Goal: Transaction & Acquisition: Purchase product/service

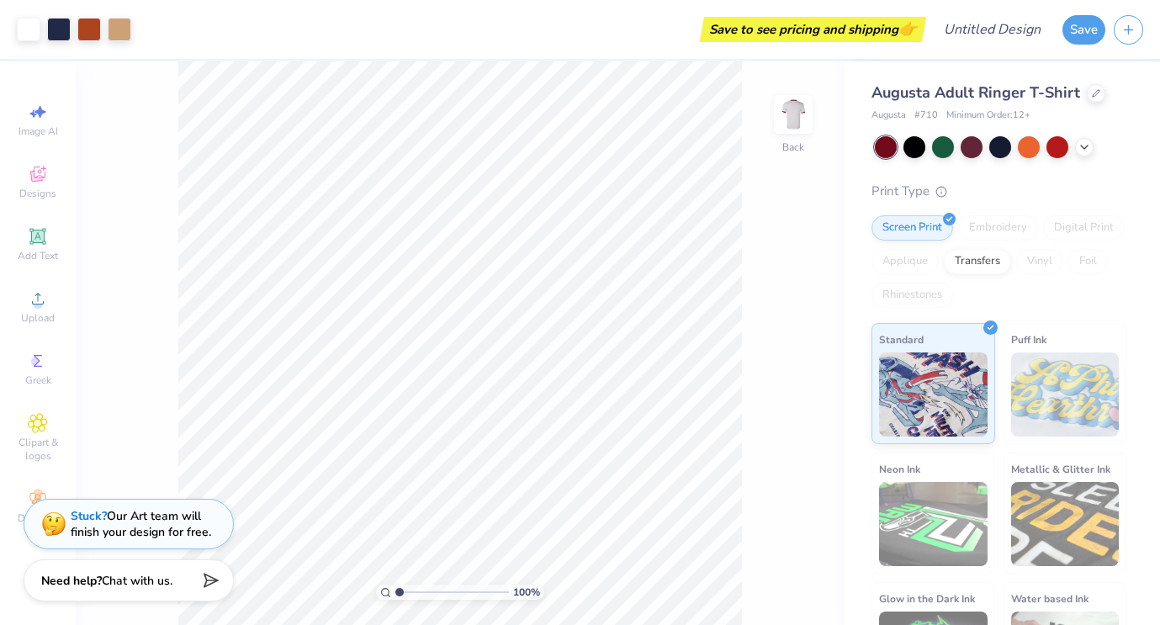
click at [927, 90] on span "Augusta Adult Ringer T-Shirt" at bounding box center [975, 92] width 209 height 20
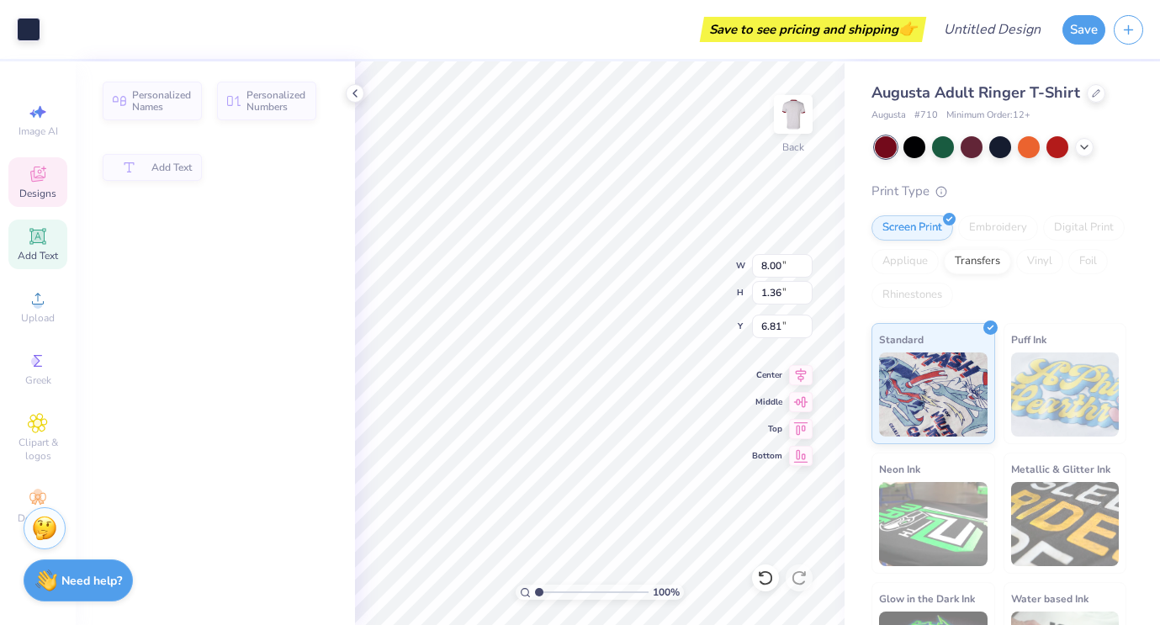
type input "1.36"
type input "6.81"
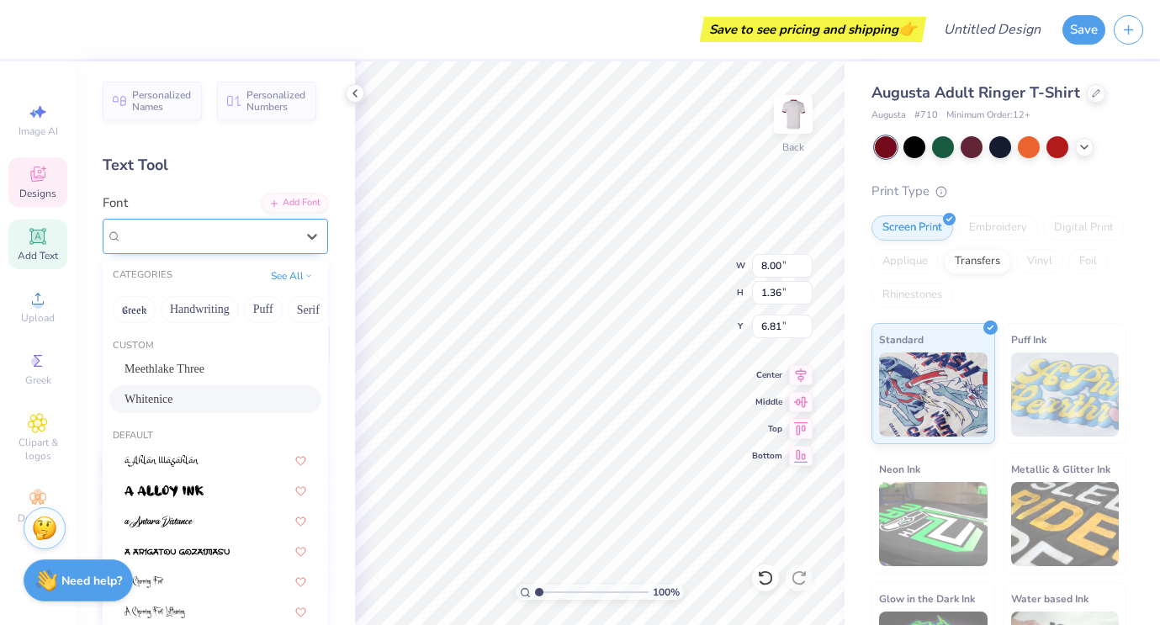
click at [214, 232] on div "Whitenice" at bounding box center [208, 236] width 177 height 26
click at [199, 186] on div "Personalized Names Personalized Numbers Text Tool Add Font Font option Whitenic…" at bounding box center [215, 343] width 279 height 564
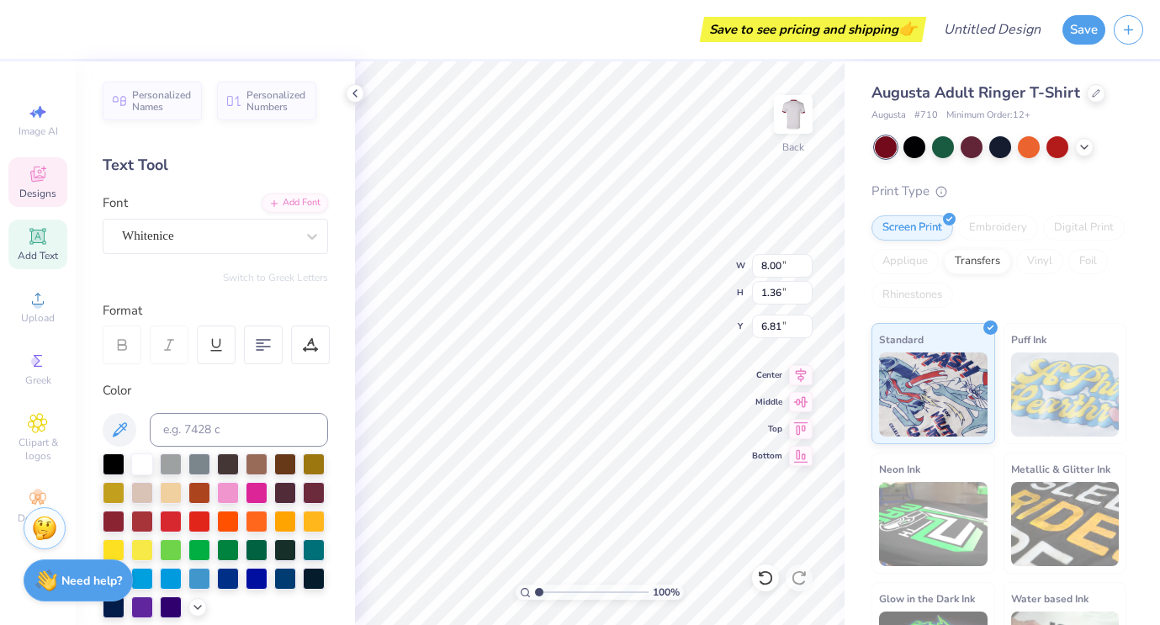
click at [48, 245] on div "Add Text" at bounding box center [37, 245] width 59 height 50
type input "5.85"
type input "1.70"
type input "11.65"
click at [199, 431] on input at bounding box center [239, 430] width 178 height 34
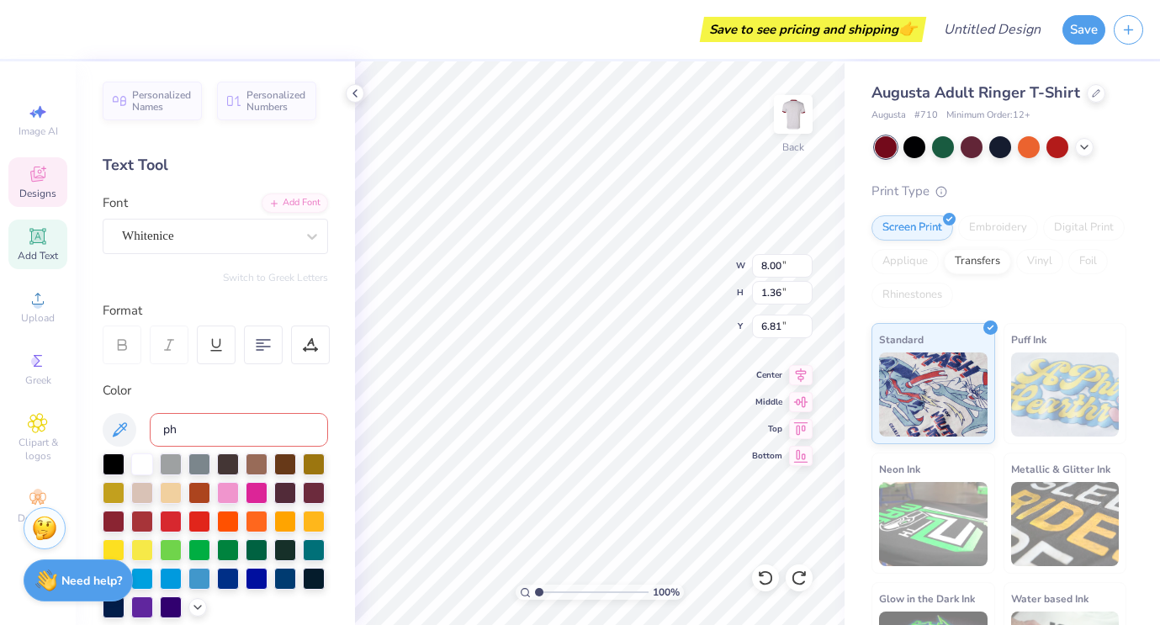
type input "p"
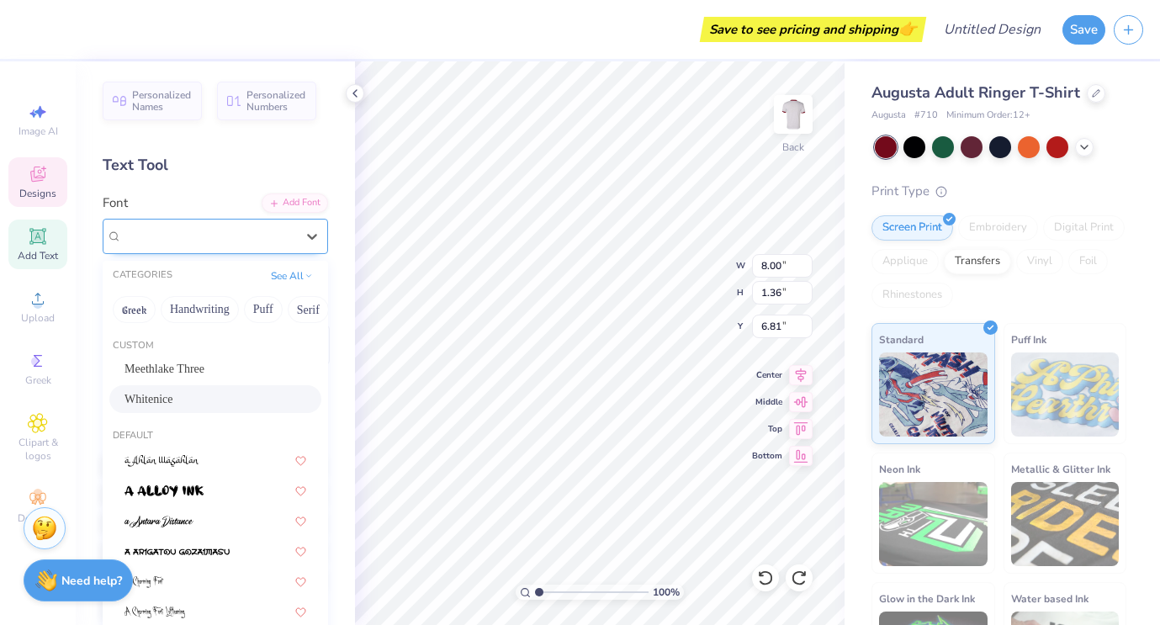
click at [193, 237] on div "Whitenice" at bounding box center [208, 236] width 177 height 26
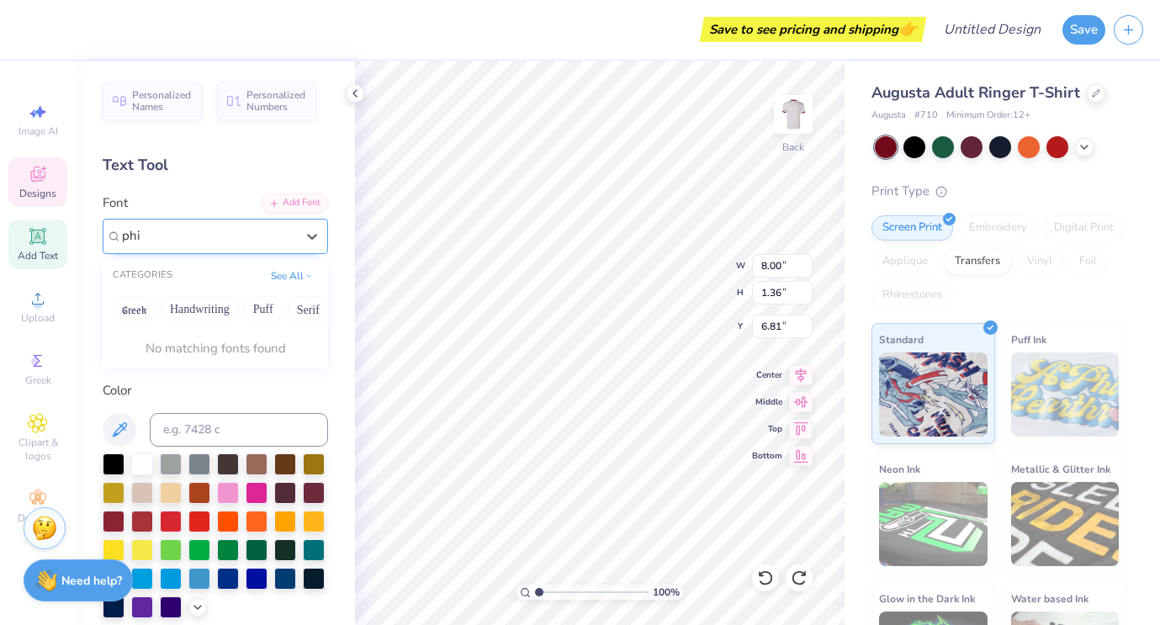
type input "phi"
click at [214, 154] on div "Text Tool" at bounding box center [215, 165] width 225 height 23
click at [172, 162] on div "Text Tool" at bounding box center [215, 165] width 225 height 23
click at [152, 165] on div "Text Tool" at bounding box center [215, 165] width 225 height 23
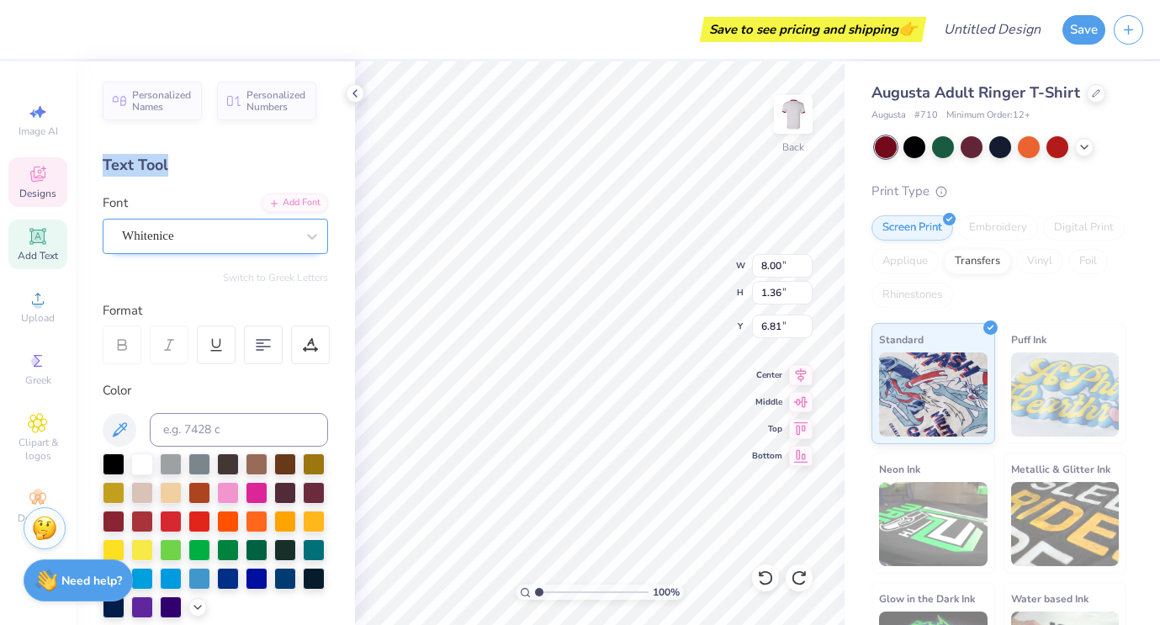
click at [152, 165] on div "Text Tool" at bounding box center [215, 165] width 225 height 23
click at [193, 180] on div "Personalized Names Personalized Numbers Text Tool Add Font Font Whitenice Switc…" at bounding box center [215, 343] width 279 height 564
click at [140, 155] on div "Text Tool" at bounding box center [215, 165] width 225 height 23
type textarea "phi alpha delta"
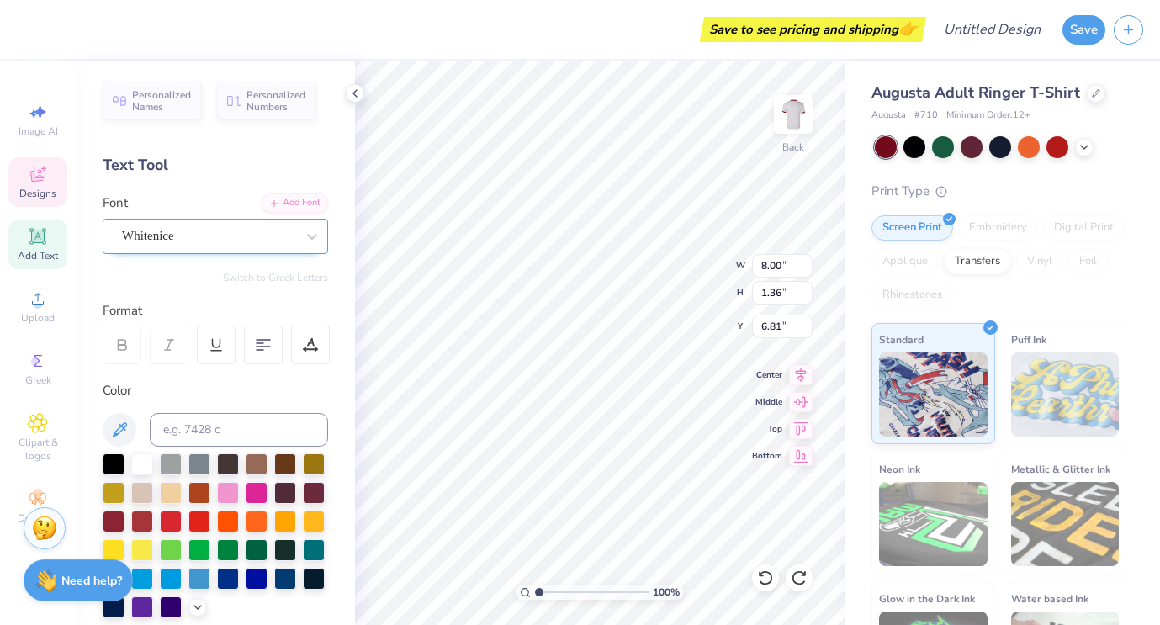
scroll to position [0, 3]
type input "4.52"
type input "0.28"
type input "8.13"
type input "4.65"
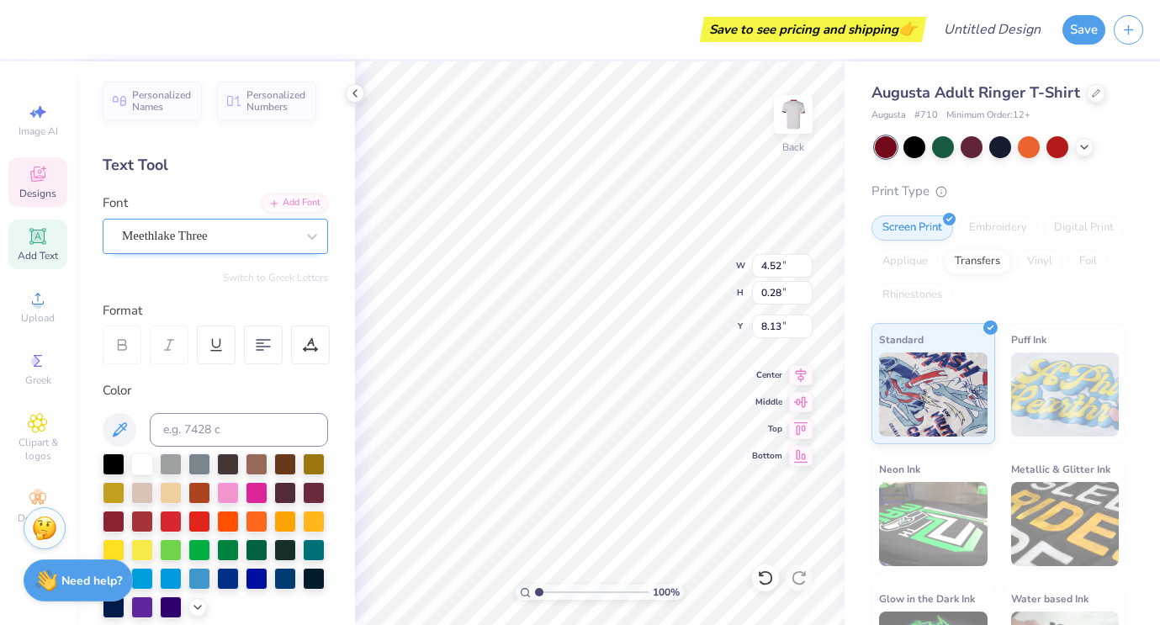
type input "0.29"
type textarea "S"
type textarea "pre law fraternity"
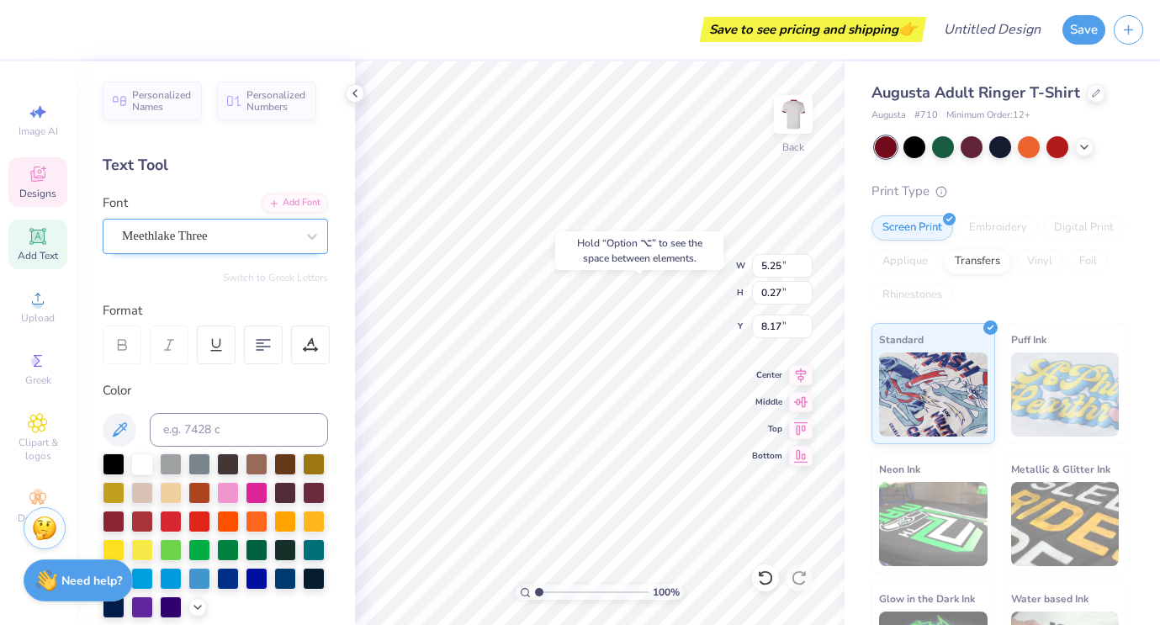
type input "8.60"
type input "7.21"
type input "1.95"
type input "1.21"
type input "4.34"
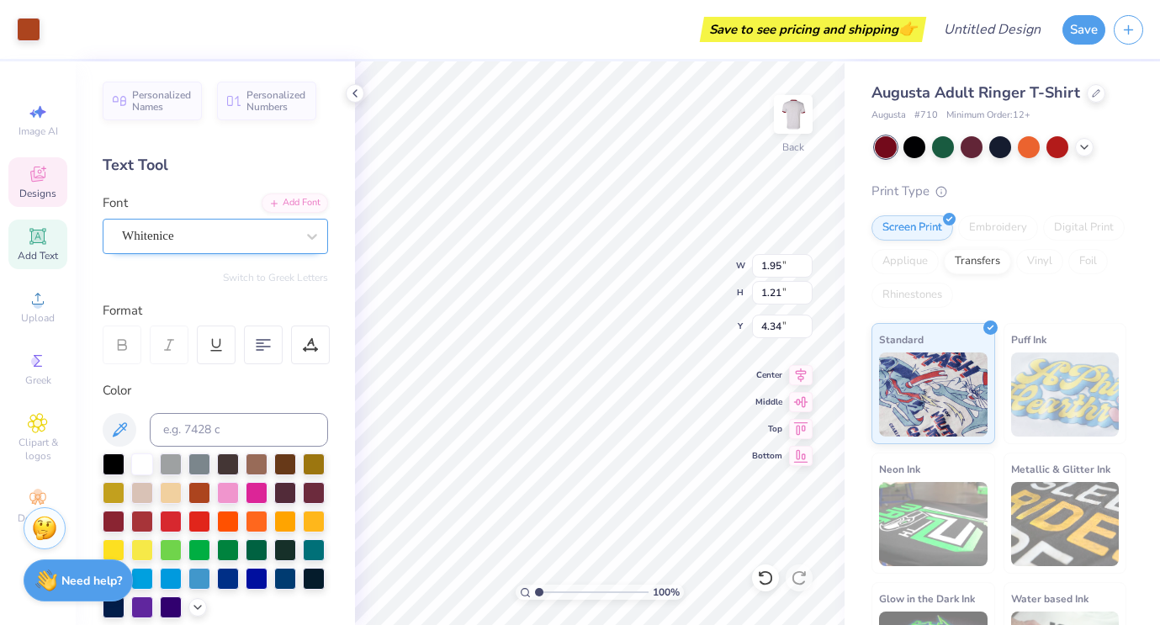
type input "2.17"
type input "1.63"
type input "3.87"
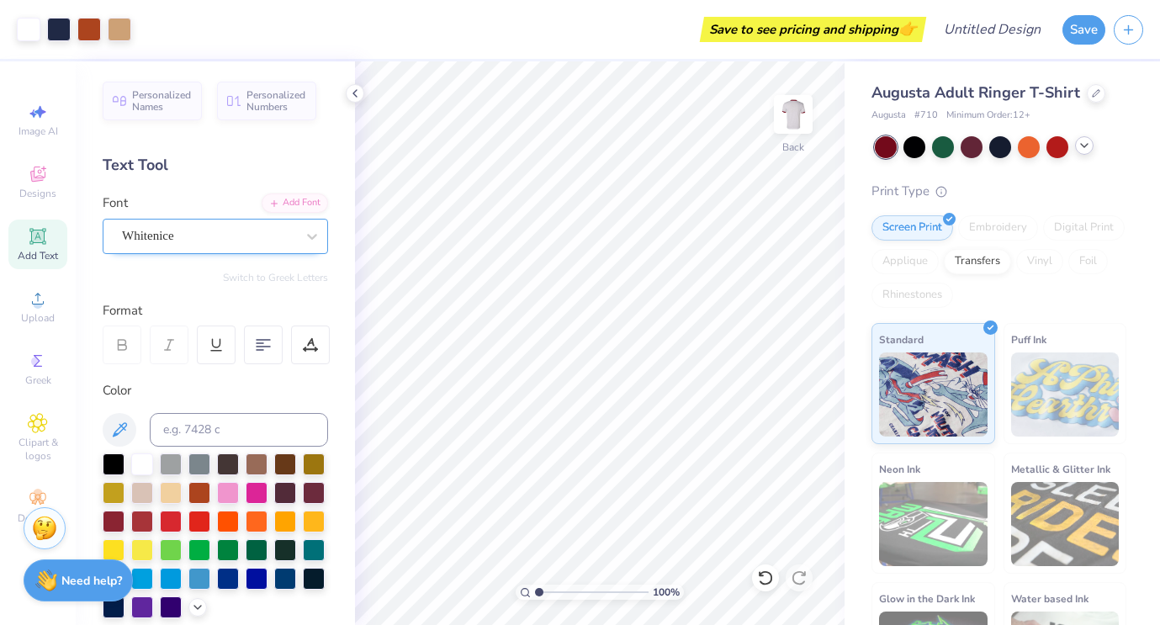
click at [1082, 145] on icon at bounding box center [1084, 145] width 13 height 13
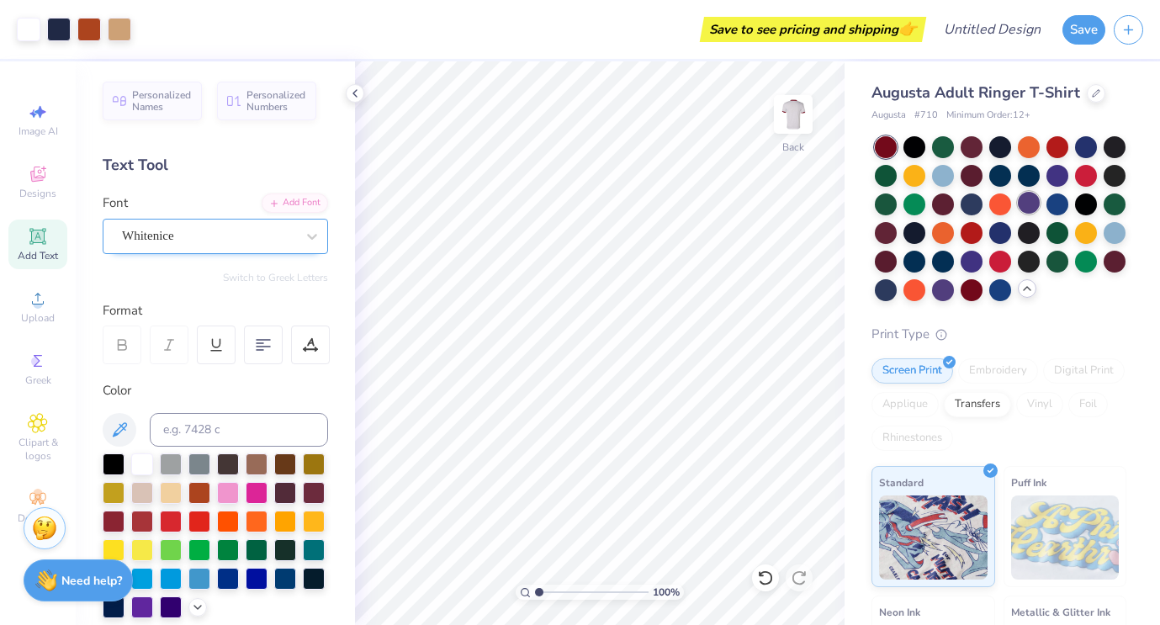
click at [1028, 201] on div at bounding box center [1029, 203] width 22 height 22
click at [1054, 178] on div at bounding box center [1057, 174] width 22 height 22
click at [919, 171] on div at bounding box center [914, 174] width 22 height 22
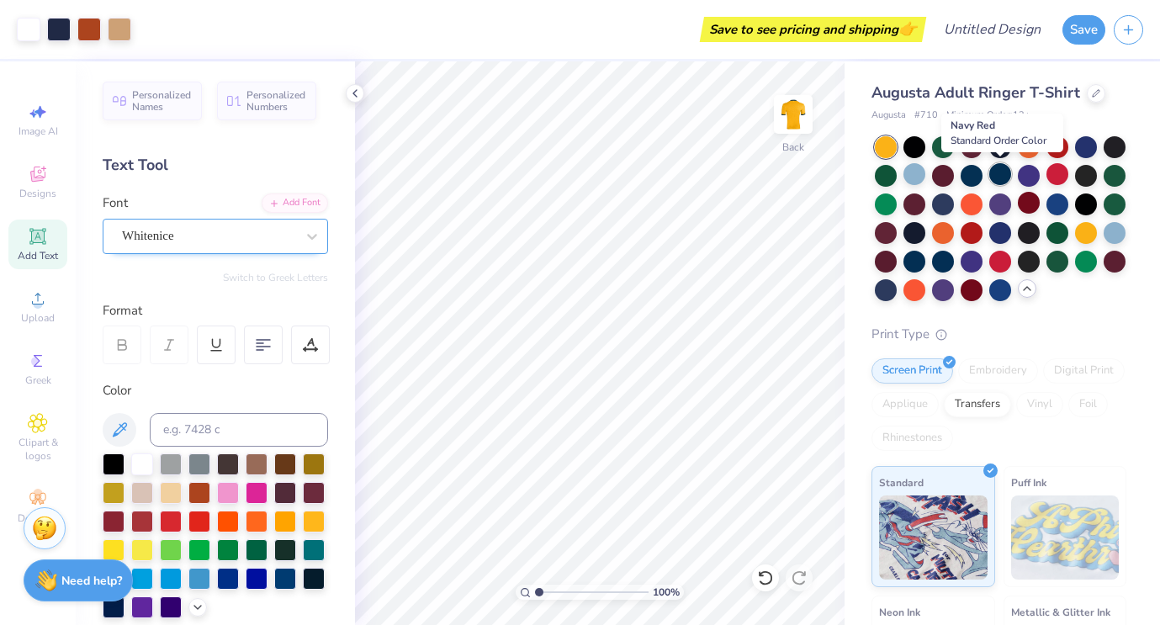
click at [1008, 173] on div at bounding box center [1000, 174] width 22 height 22
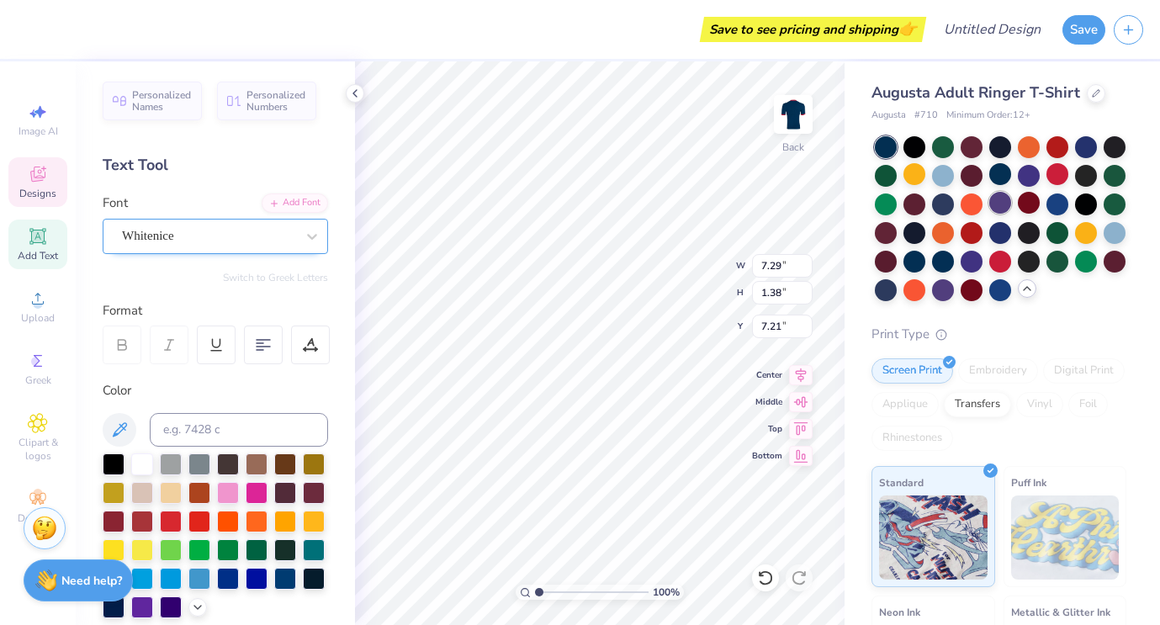
click at [997, 196] on div at bounding box center [1000, 203] width 22 height 22
click at [884, 214] on div at bounding box center [886, 204] width 22 height 22
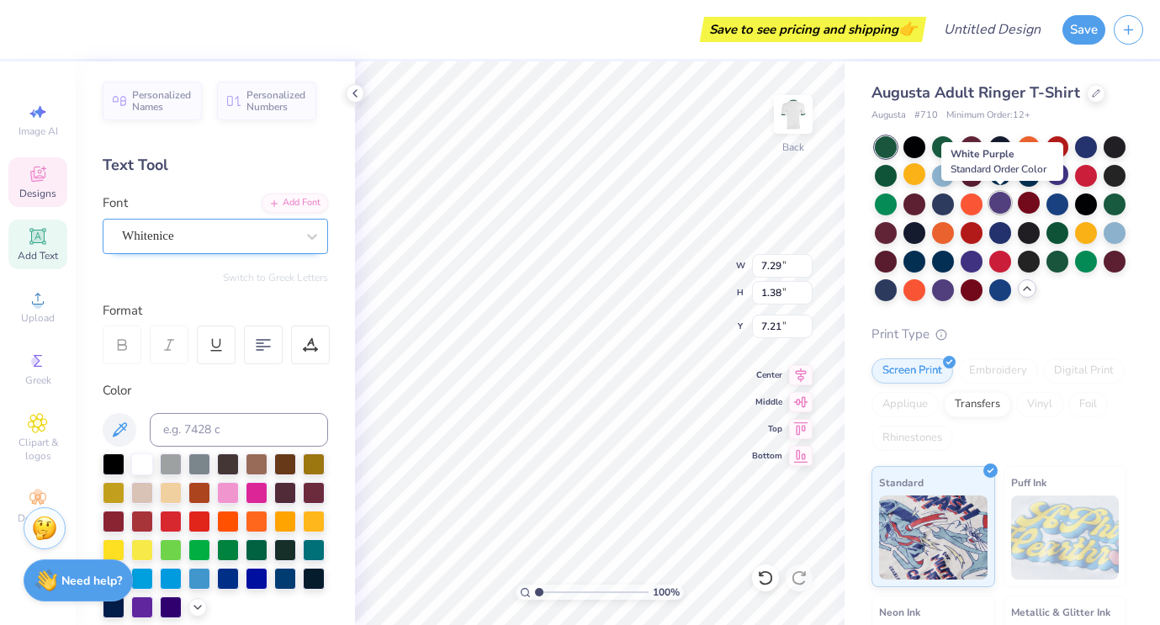
click at [1000, 198] on div at bounding box center [1000, 203] width 22 height 22
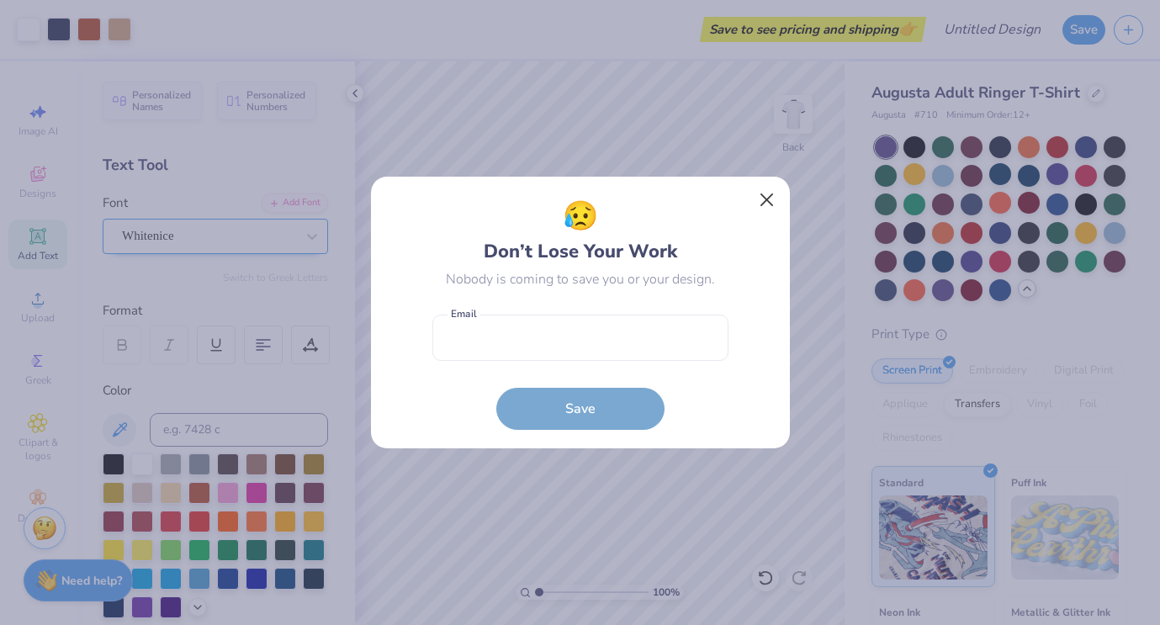
click at [772, 199] on button "Close" at bounding box center [766, 200] width 32 height 32
